Goal: Complete application form: Complete application form

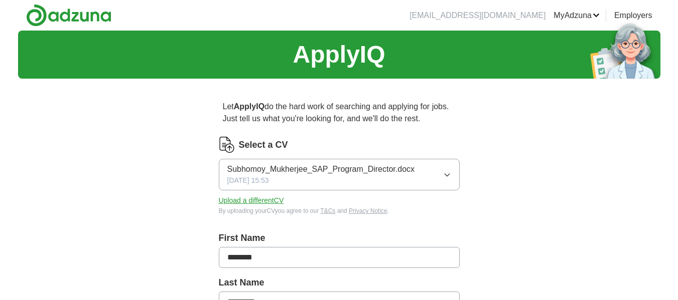
click at [446, 175] on icon "button" at bounding box center [447, 175] width 8 height 8
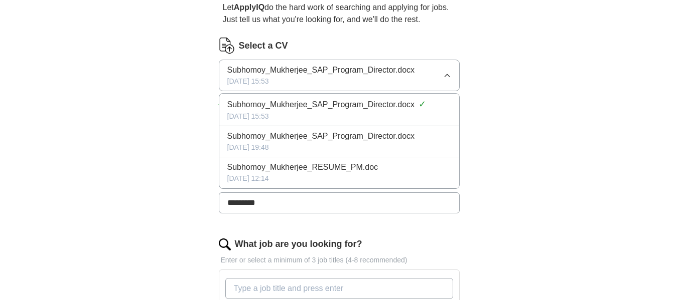
scroll to position [100, 0]
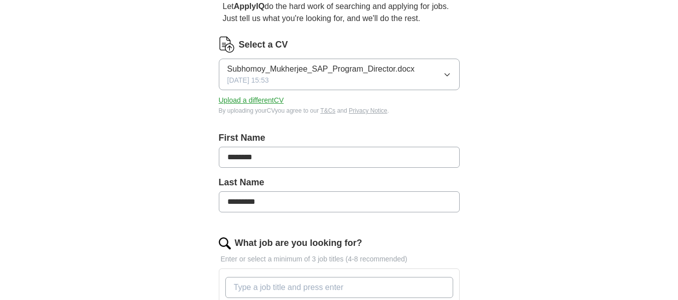
click at [362, 203] on input "*********" at bounding box center [339, 202] width 241 height 21
click at [268, 102] on button "Upload a different CV" at bounding box center [251, 100] width 65 height 11
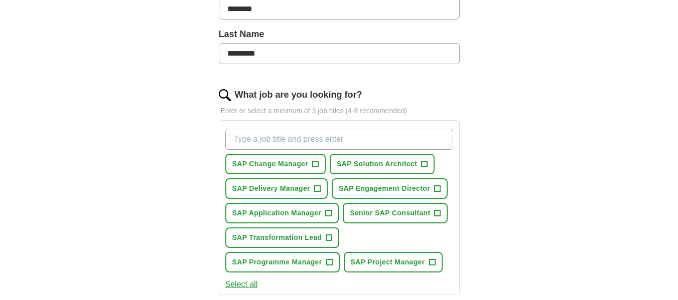
scroll to position [251, 0]
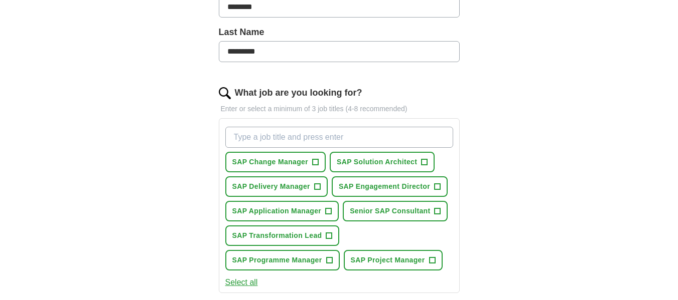
drag, startPoint x: 395, startPoint y: 162, endPoint x: 657, endPoint y: 159, distance: 262.4
click at [657, 159] on div "ApplyIQ Let ApplyIQ do the hard work of searching and applying for jobs. Just t…" at bounding box center [339, 170] width 642 height 781
click at [437, 211] on span "+" at bounding box center [437, 212] width 6 height 8
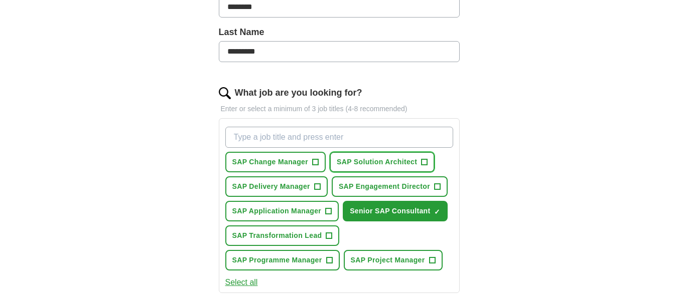
click at [426, 162] on span "+" at bounding box center [424, 163] width 6 height 8
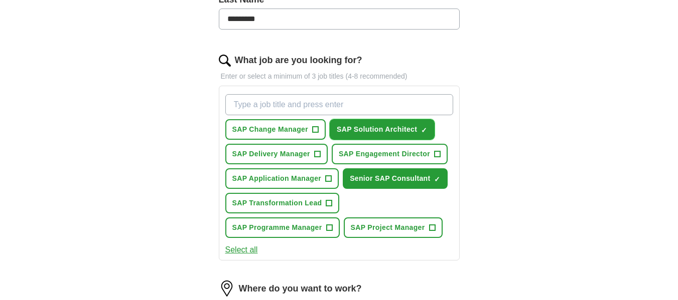
scroll to position [301, 0]
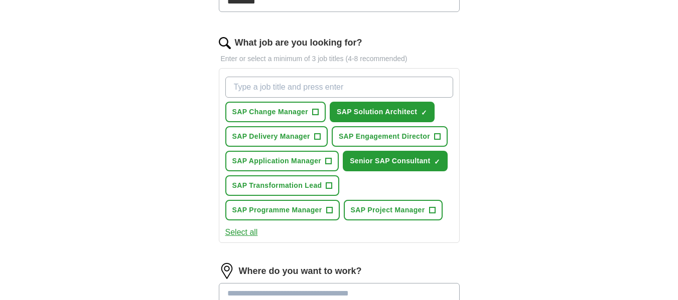
click at [246, 234] on button "Select all" at bounding box center [241, 233] width 33 height 12
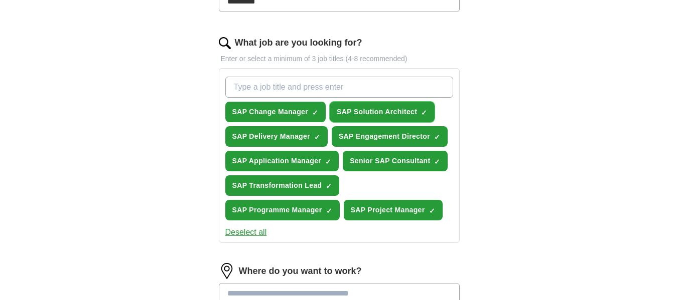
click at [388, 110] on span "SAP Solution Architect" at bounding box center [377, 112] width 80 height 11
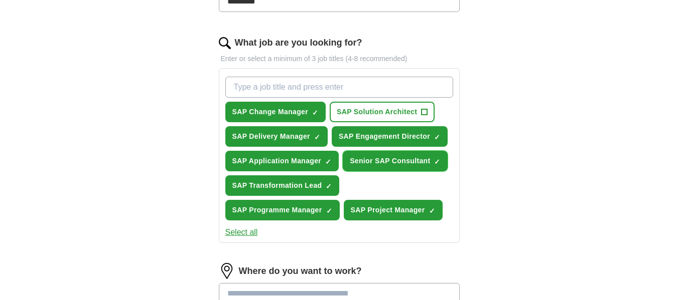
click at [371, 161] on span "Senior SAP Consultant" at bounding box center [390, 161] width 80 height 11
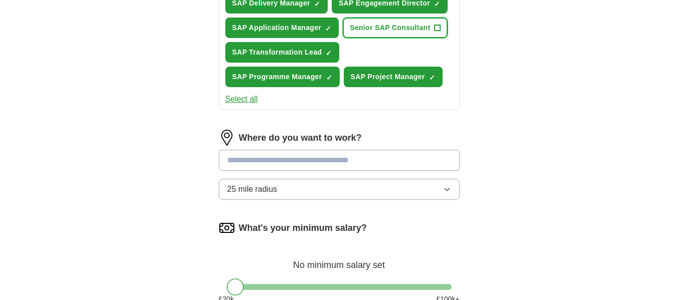
scroll to position [451, 0]
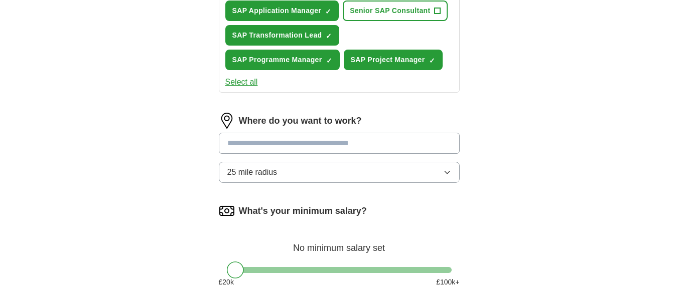
click at [385, 146] on input at bounding box center [339, 143] width 241 height 21
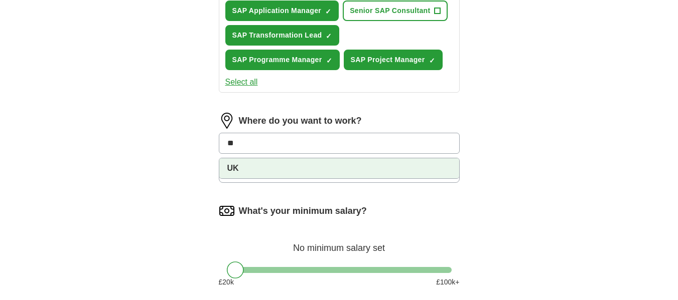
click at [275, 166] on li "UK" at bounding box center [339, 169] width 240 height 20
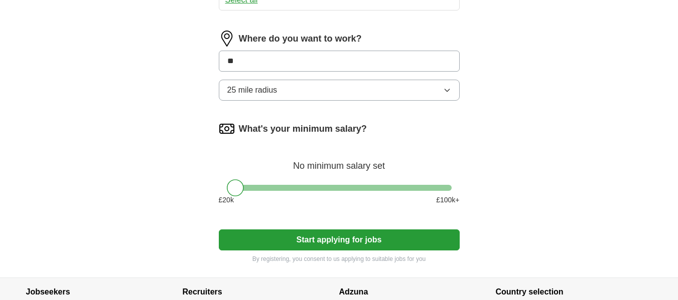
scroll to position [552, 0]
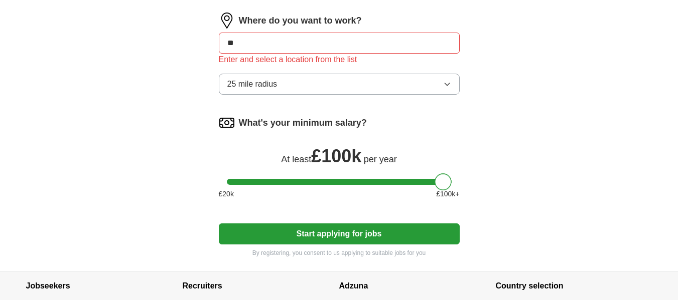
drag, startPoint x: 236, startPoint y: 171, endPoint x: 492, endPoint y: 195, distance: 256.5
click at [446, 185] on div at bounding box center [442, 182] width 17 height 17
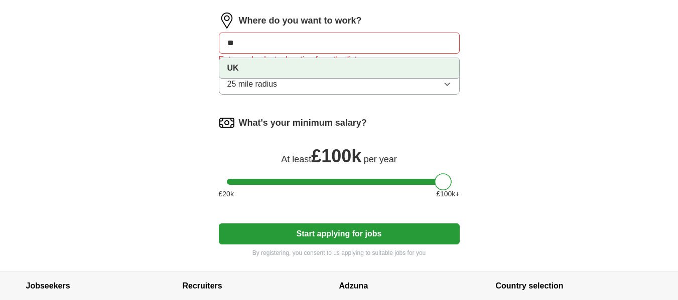
drag, startPoint x: 260, startPoint y: 41, endPoint x: 196, endPoint y: 46, distance: 63.9
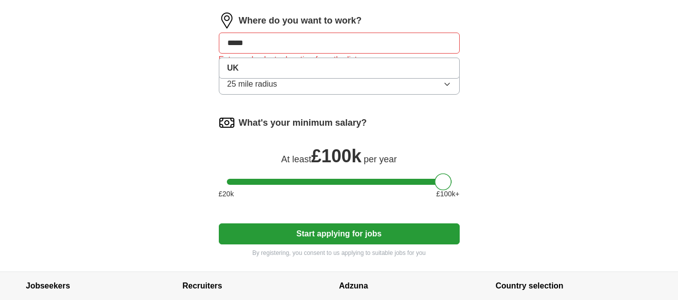
type input "******"
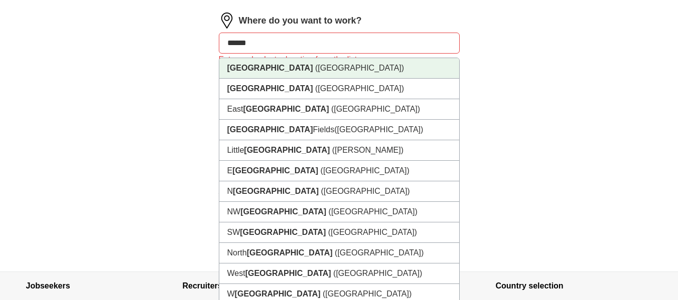
click at [248, 68] on strong "[GEOGRAPHIC_DATA]" at bounding box center [270, 68] width 86 height 9
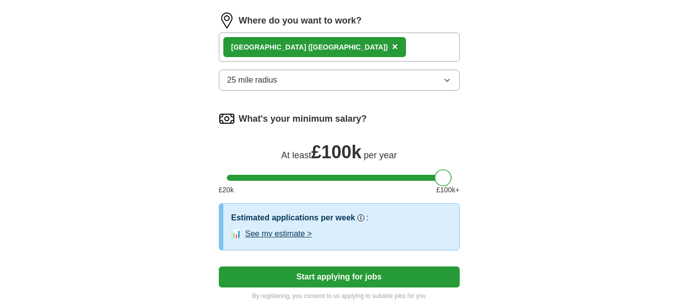
scroll to position [602, 0]
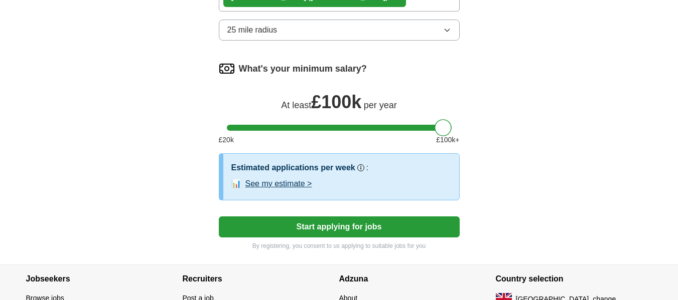
click at [302, 183] on button "See my estimate >" at bounding box center [278, 184] width 67 height 12
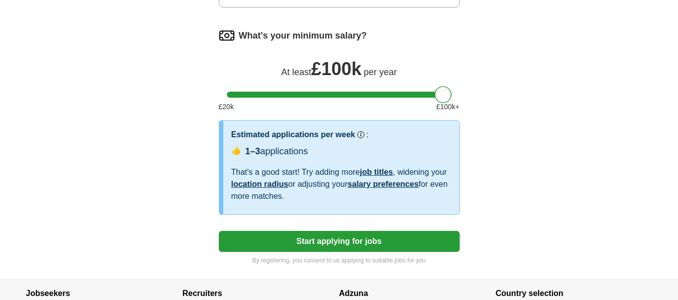
scroll to position [652, 0]
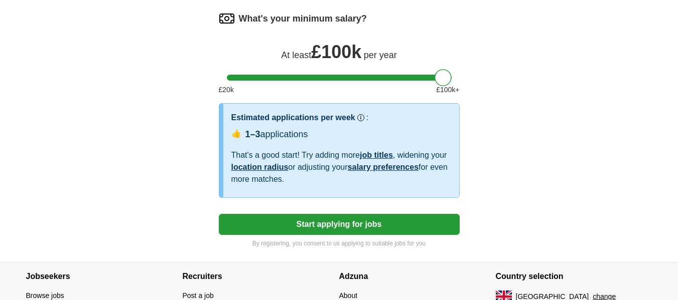
click at [343, 222] on button "Start applying for jobs" at bounding box center [339, 224] width 241 height 21
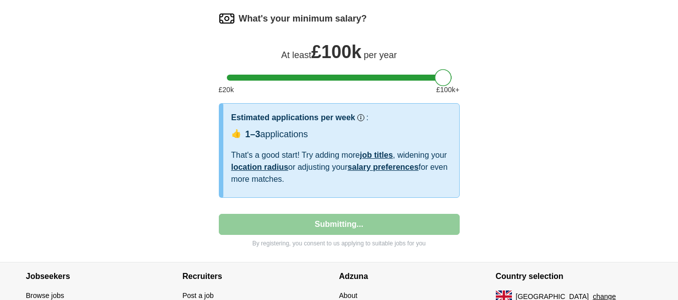
select select "**"
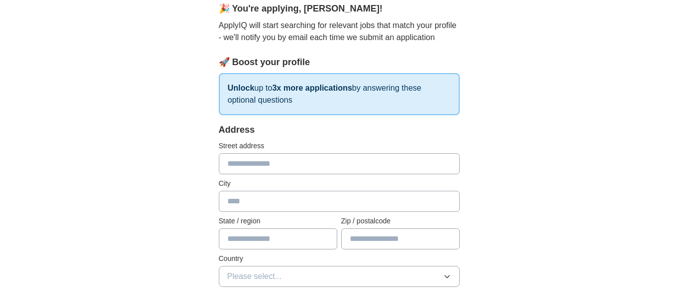
scroll to position [100, 0]
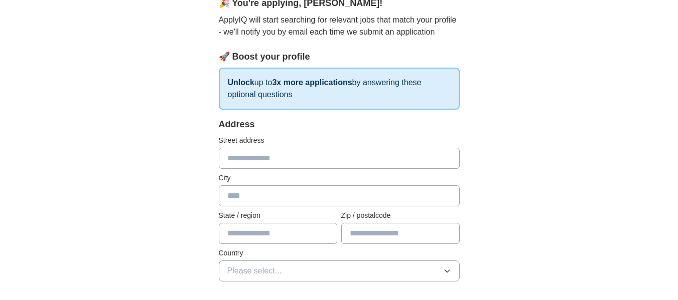
click at [309, 158] on input "text" at bounding box center [339, 158] width 241 height 21
type input "**********"
click at [301, 197] on input "text" at bounding box center [339, 196] width 241 height 21
type input "*******"
click at [290, 230] on input "text" at bounding box center [278, 233] width 118 height 21
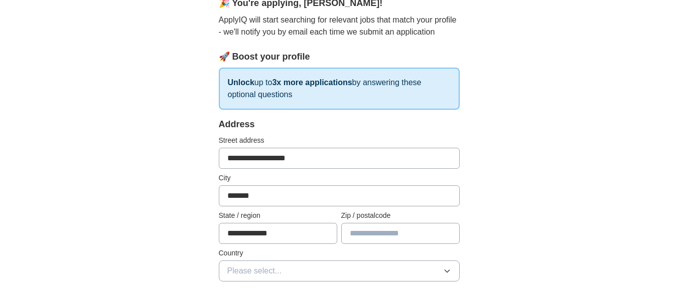
type input "**********"
click at [358, 235] on input "text" at bounding box center [400, 233] width 118 height 21
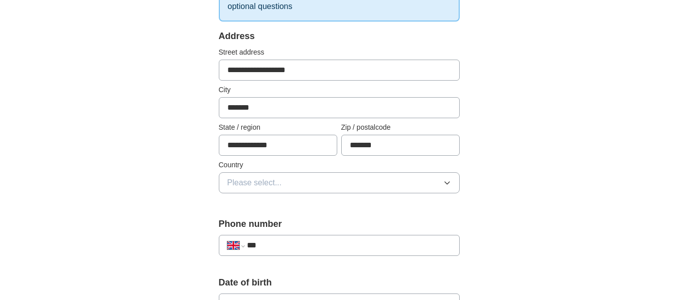
scroll to position [201, 0]
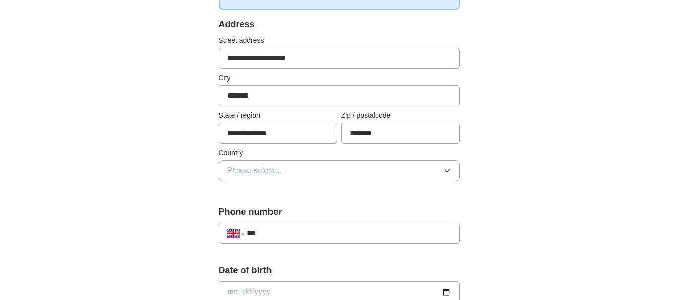
type input "*******"
click at [341, 166] on button "Please select..." at bounding box center [339, 171] width 241 height 21
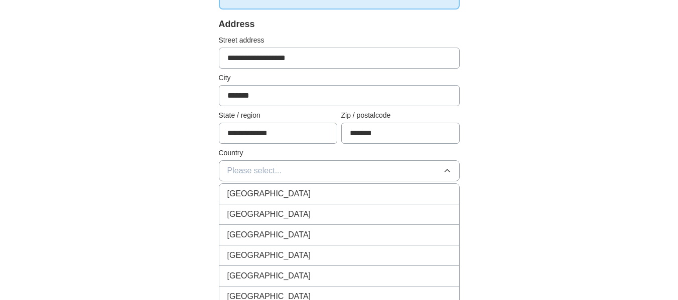
click at [322, 193] on div "[GEOGRAPHIC_DATA]" at bounding box center [339, 194] width 224 height 12
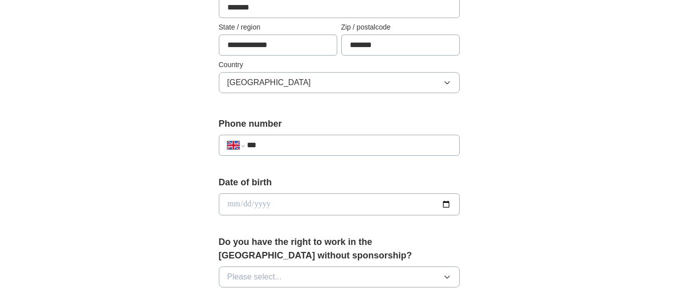
scroll to position [301, 0]
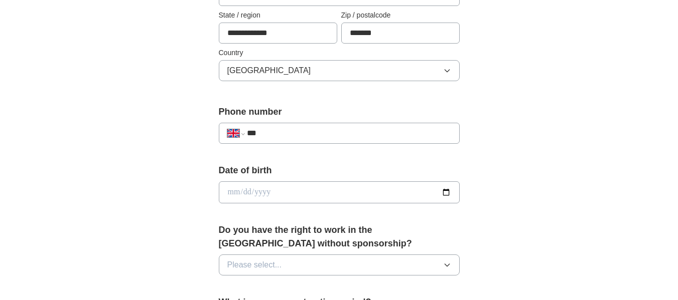
click at [335, 129] on input "***" at bounding box center [349, 133] width 204 height 12
type input "**********"
click at [229, 192] on input "date" at bounding box center [339, 193] width 241 height 22
type input "**********"
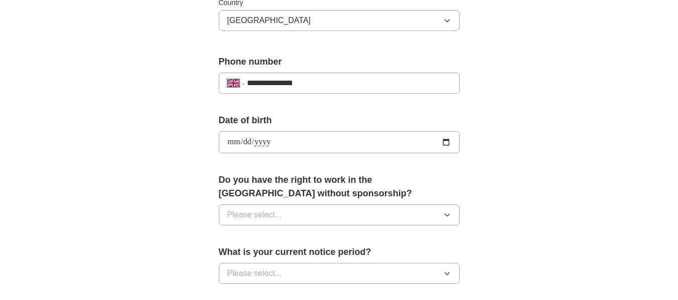
click at [288, 213] on button "Please select..." at bounding box center [339, 215] width 241 height 21
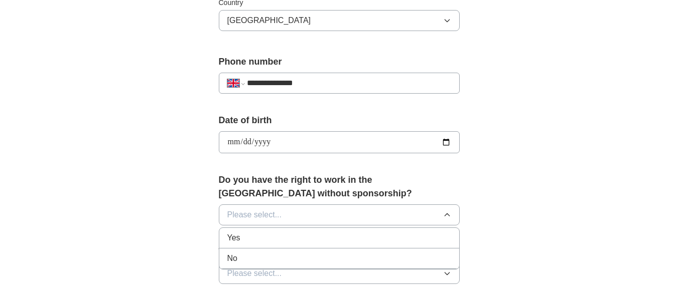
click at [272, 235] on div "Yes" at bounding box center [339, 238] width 224 height 12
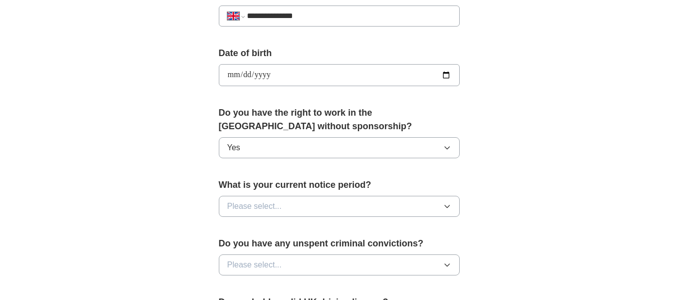
scroll to position [451, 0]
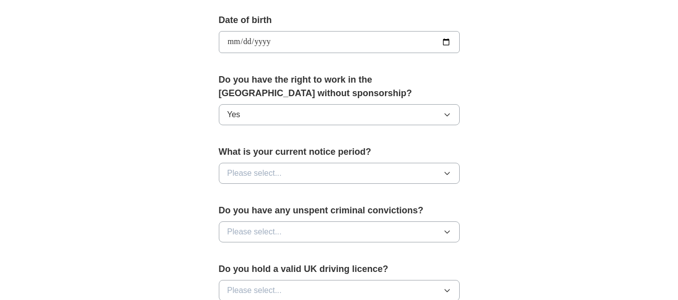
click at [280, 175] on span "Please select..." at bounding box center [254, 174] width 55 height 12
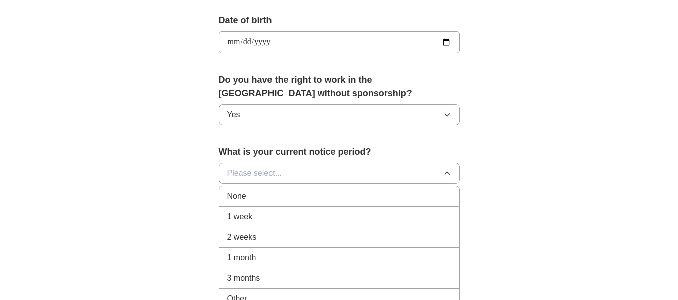
click at [260, 215] on div "1 week" at bounding box center [339, 217] width 224 height 12
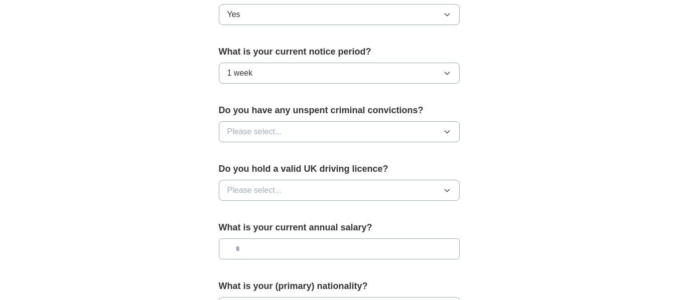
scroll to position [602, 0]
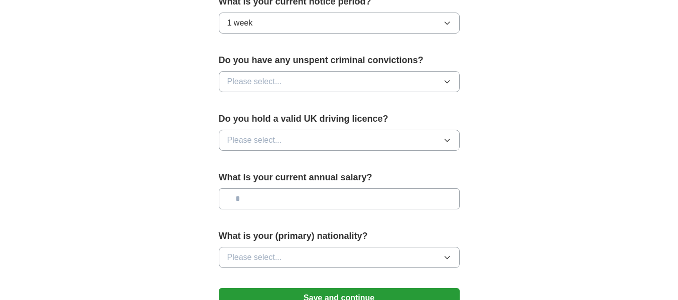
click at [428, 138] on button "Please select..." at bounding box center [339, 140] width 241 height 21
click at [419, 159] on div "Yes" at bounding box center [339, 164] width 224 height 12
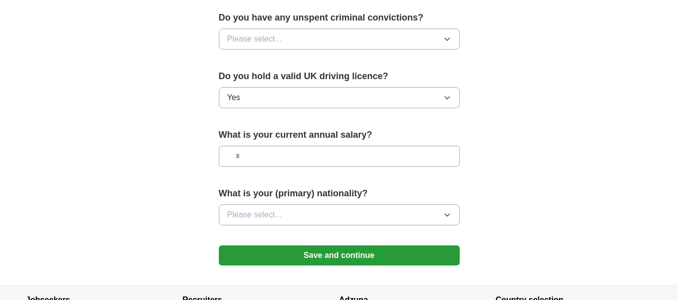
scroll to position [702, 0]
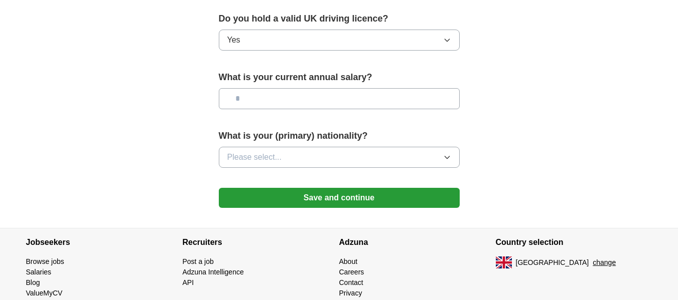
click at [396, 160] on button "Please select..." at bounding box center [339, 157] width 241 height 21
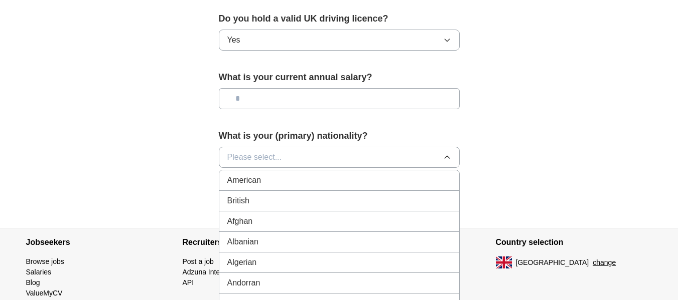
click at [358, 199] on div "British" at bounding box center [339, 201] width 224 height 12
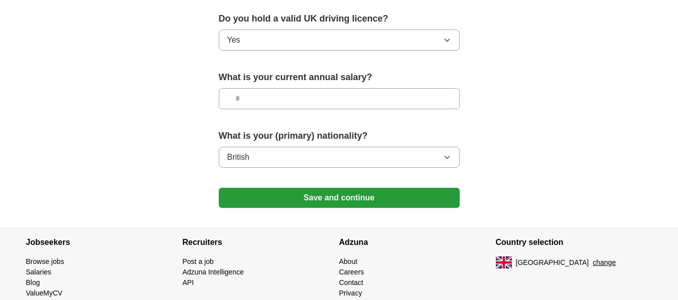
click at [358, 199] on button "Save and continue" at bounding box center [339, 198] width 241 height 20
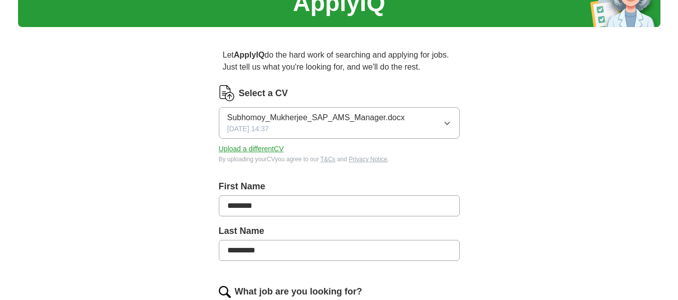
scroll to position [100, 0]
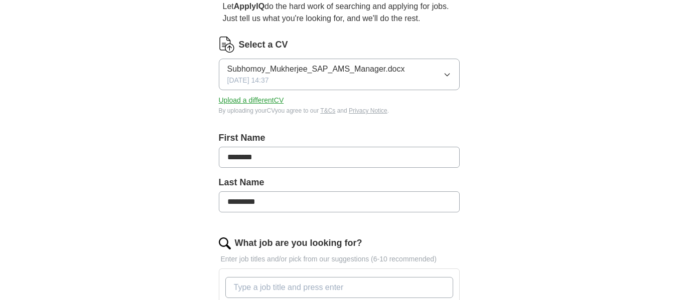
click at [446, 79] on button "Subhomoy_Mukherjee_SAP_AMS_Manager.docx 13/08/2025, 14:37" at bounding box center [339, 75] width 241 height 32
click at [540, 174] on div "ApplyIQ Let ApplyIQ do the hard work of searching and applying for jobs. Just t…" at bounding box center [339, 286] width 642 height 712
click at [268, 100] on button "Upload a different CV" at bounding box center [251, 100] width 65 height 11
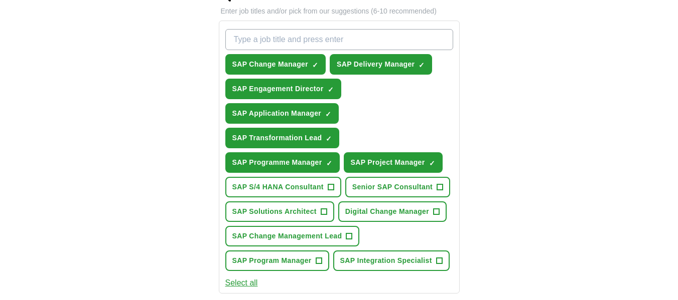
scroll to position [351, 0]
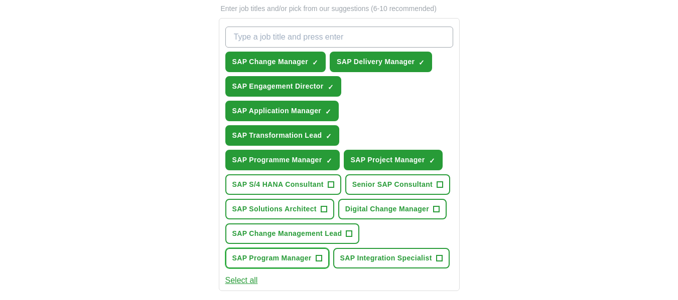
click at [269, 257] on span "SAP Program Manager" at bounding box center [271, 258] width 79 height 11
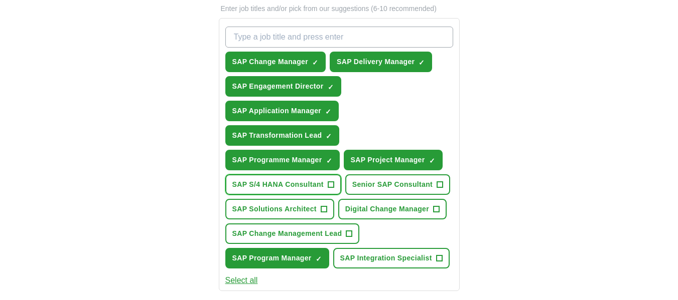
click at [305, 185] on span "SAP S/4 HANA Consultant" at bounding box center [277, 185] width 91 height 11
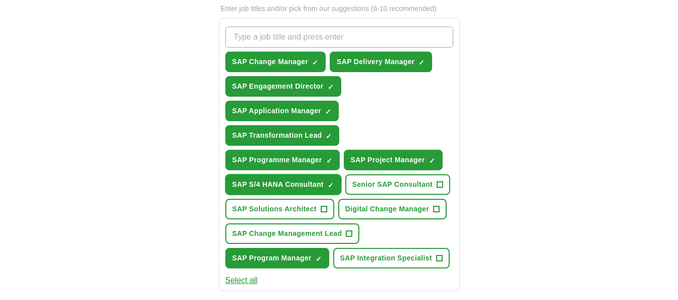
click at [289, 185] on span "SAP S/4 HANA Consultant" at bounding box center [277, 185] width 91 height 11
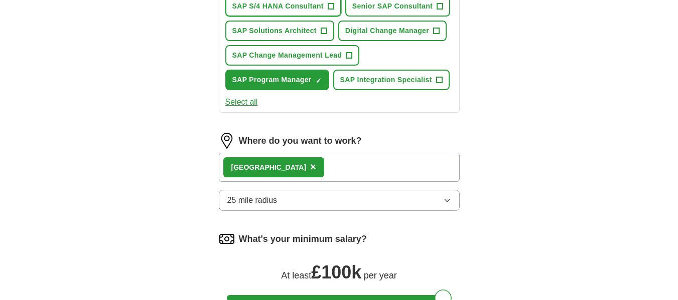
scroll to position [552, 0]
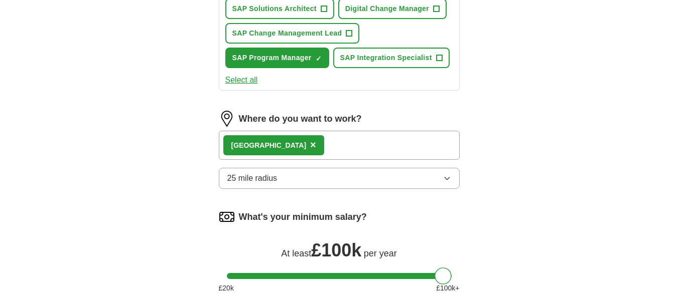
click at [443, 181] on icon "button" at bounding box center [447, 179] width 8 height 8
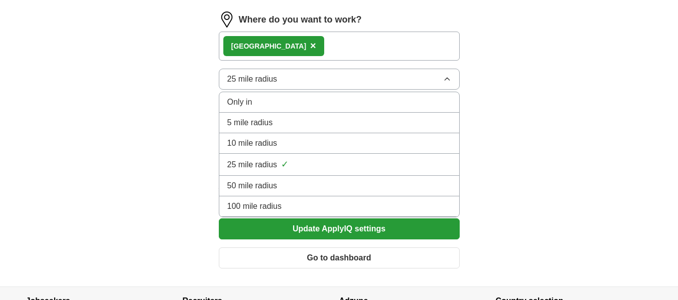
scroll to position [652, 0]
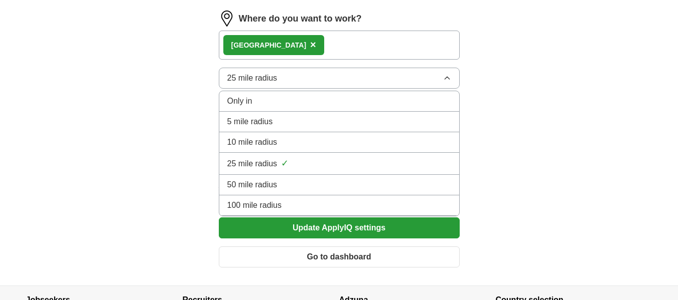
click at [375, 209] on div "100 mile radius" at bounding box center [339, 206] width 224 height 12
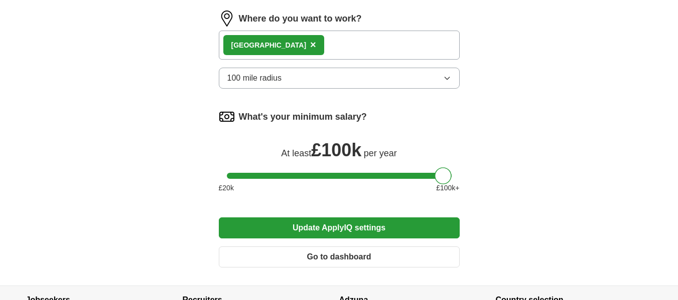
click at [377, 230] on button "Update ApplyIQ settings" at bounding box center [339, 228] width 241 height 21
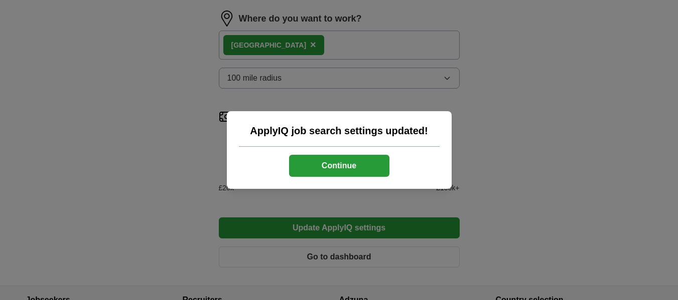
click at [358, 168] on button "Continue" at bounding box center [339, 166] width 100 height 22
